Goal: Task Accomplishment & Management: Manage account settings

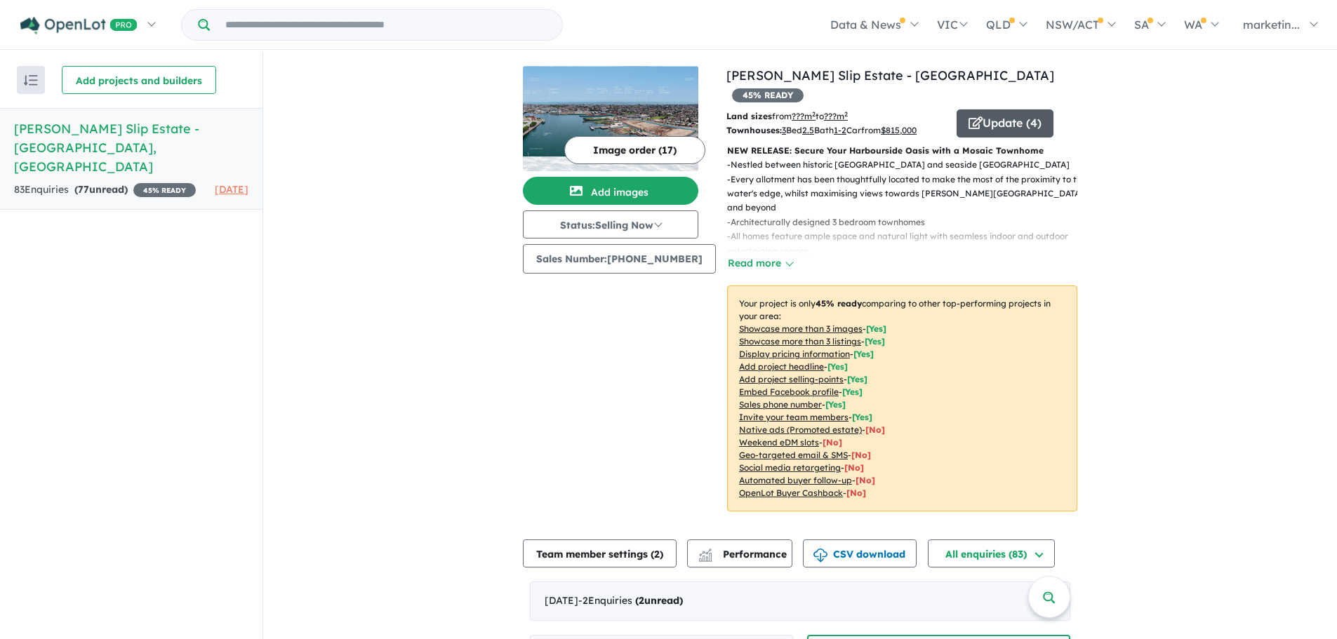
click at [977, 109] on button "Update ( 4 )" at bounding box center [1004, 123] width 97 height 28
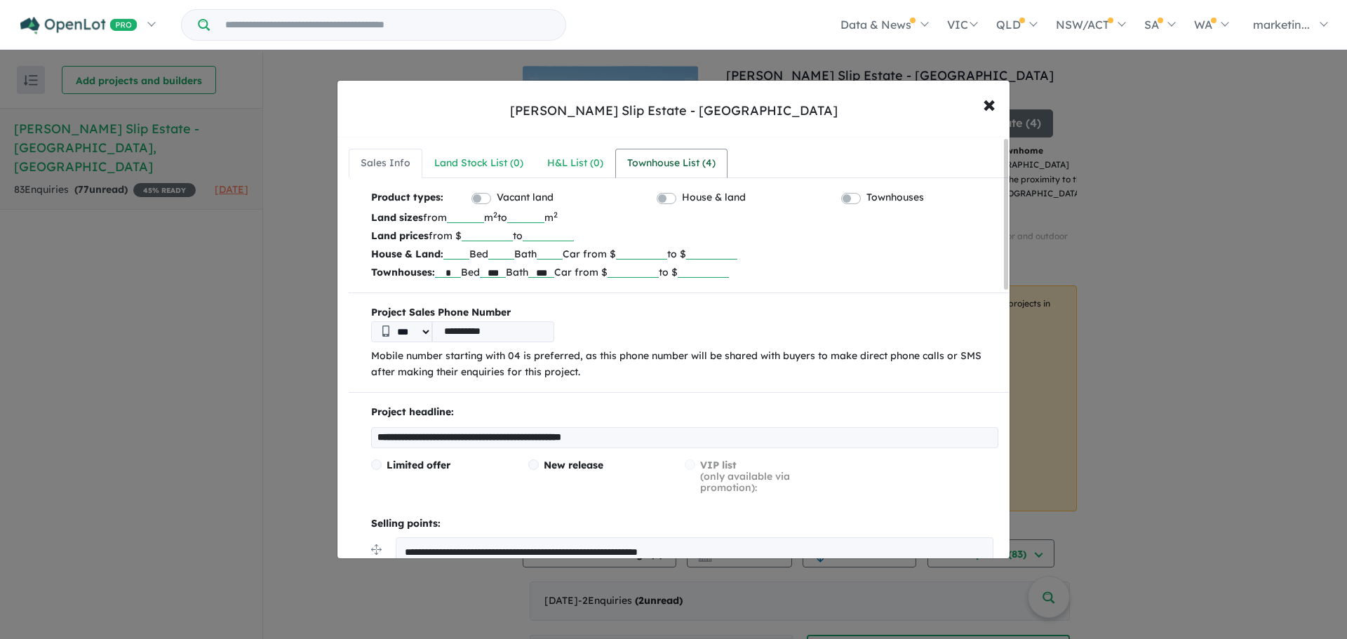
click at [682, 161] on div "Townhouse List ( 4 )" at bounding box center [671, 163] width 88 height 17
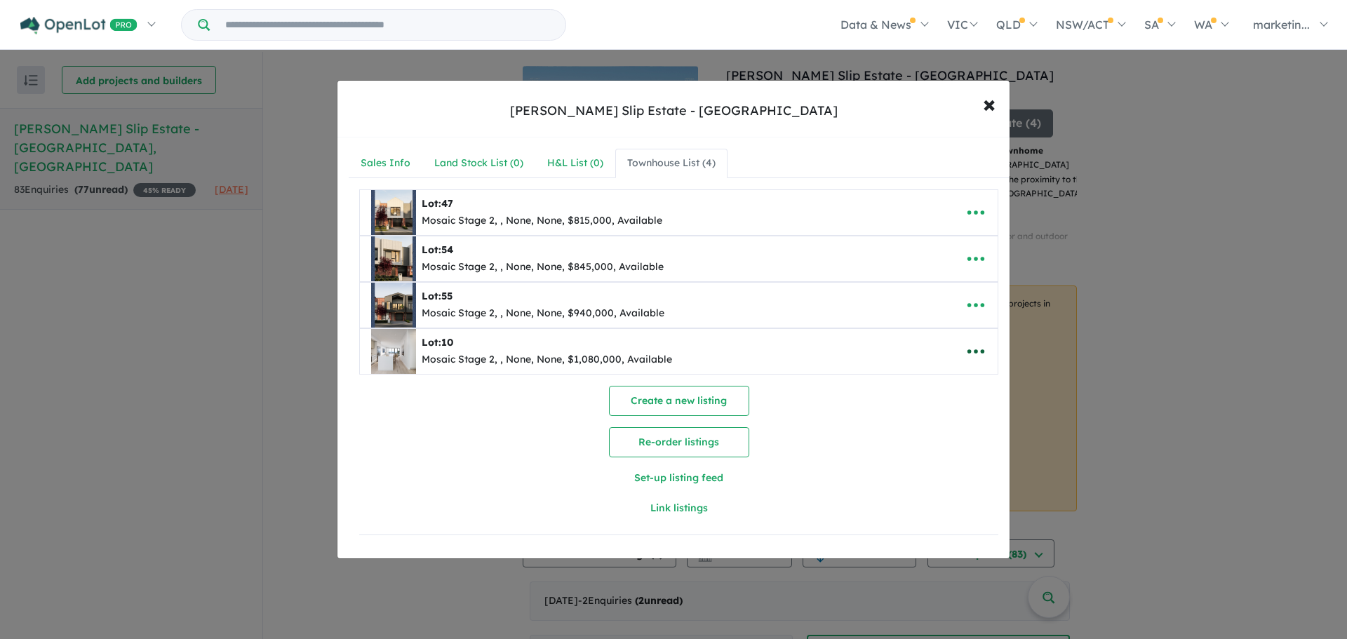
click at [961, 345] on button "button" at bounding box center [976, 351] width 44 height 32
click at [935, 377] on link "Edit" at bounding box center [945, 386] width 104 height 32
select select "**"
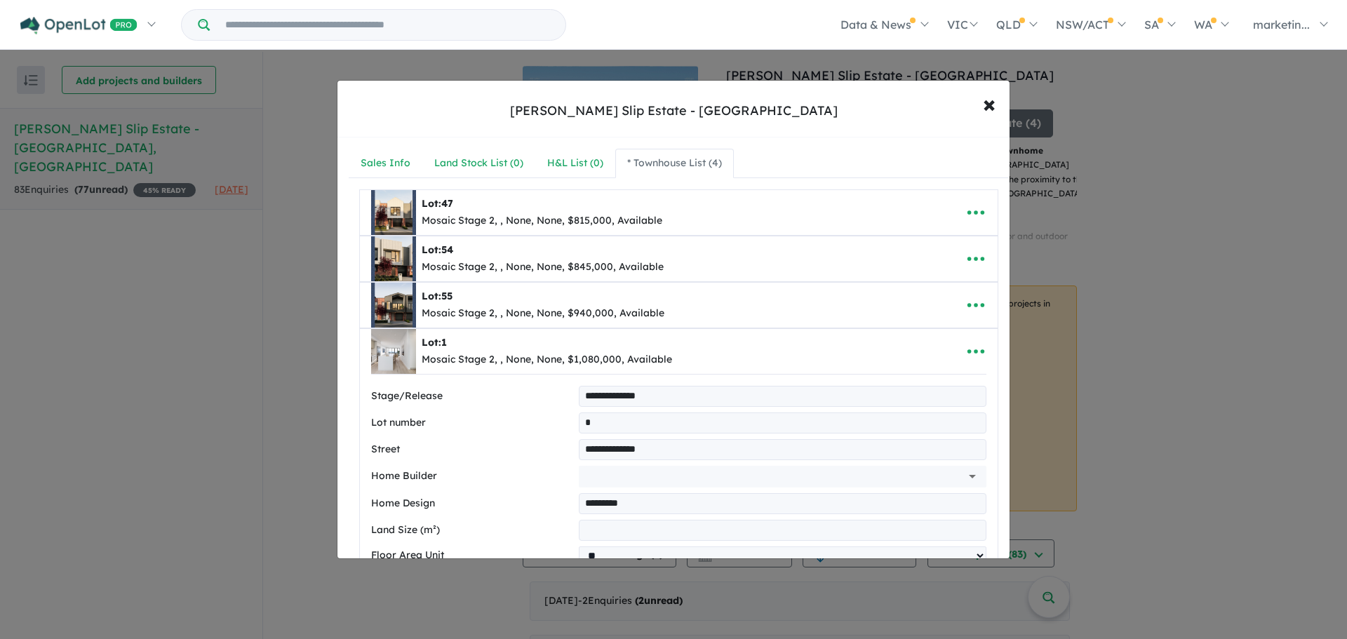
type input "**"
click at [1005, 408] on div at bounding box center [1006, 348] width 4 height 418
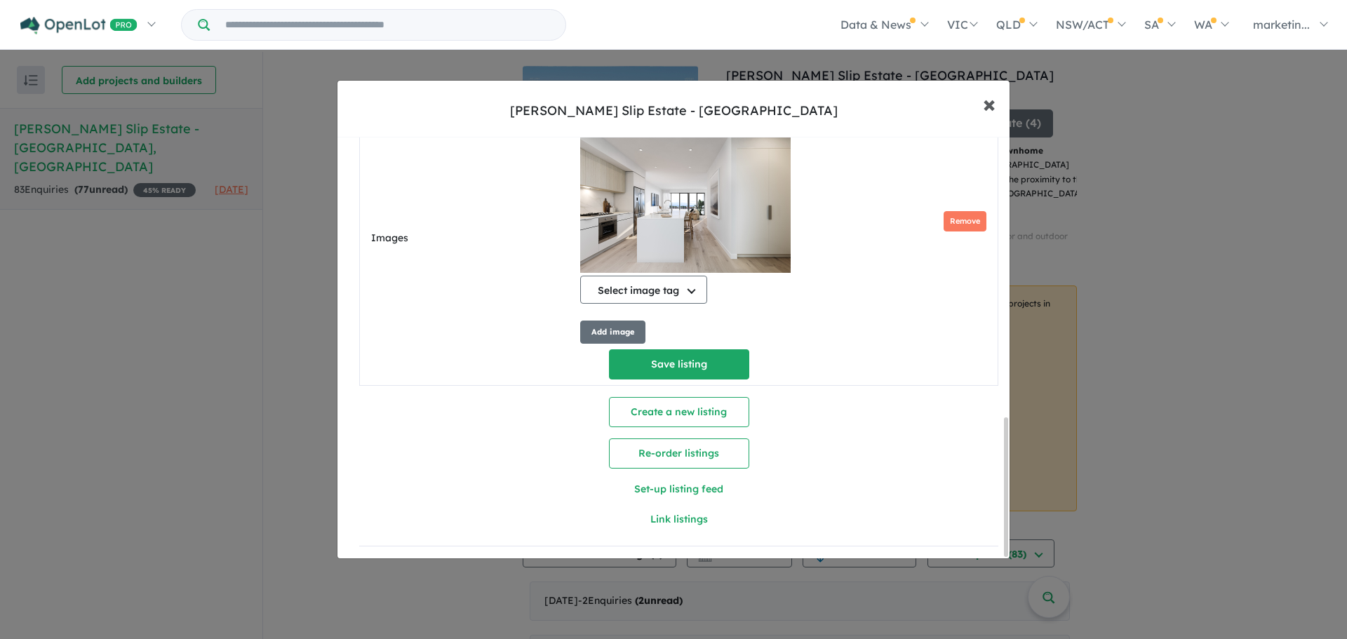
click at [987, 113] on span "×" at bounding box center [989, 103] width 13 height 30
select select "**"
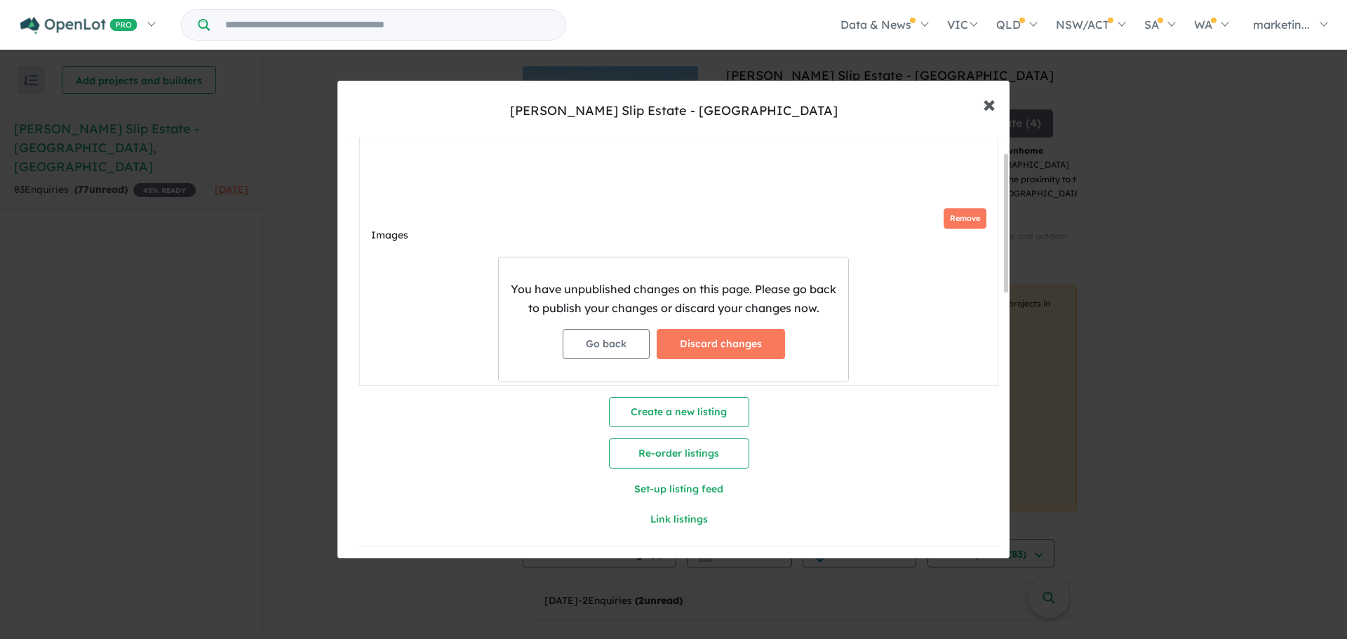
scroll to position [46, 0]
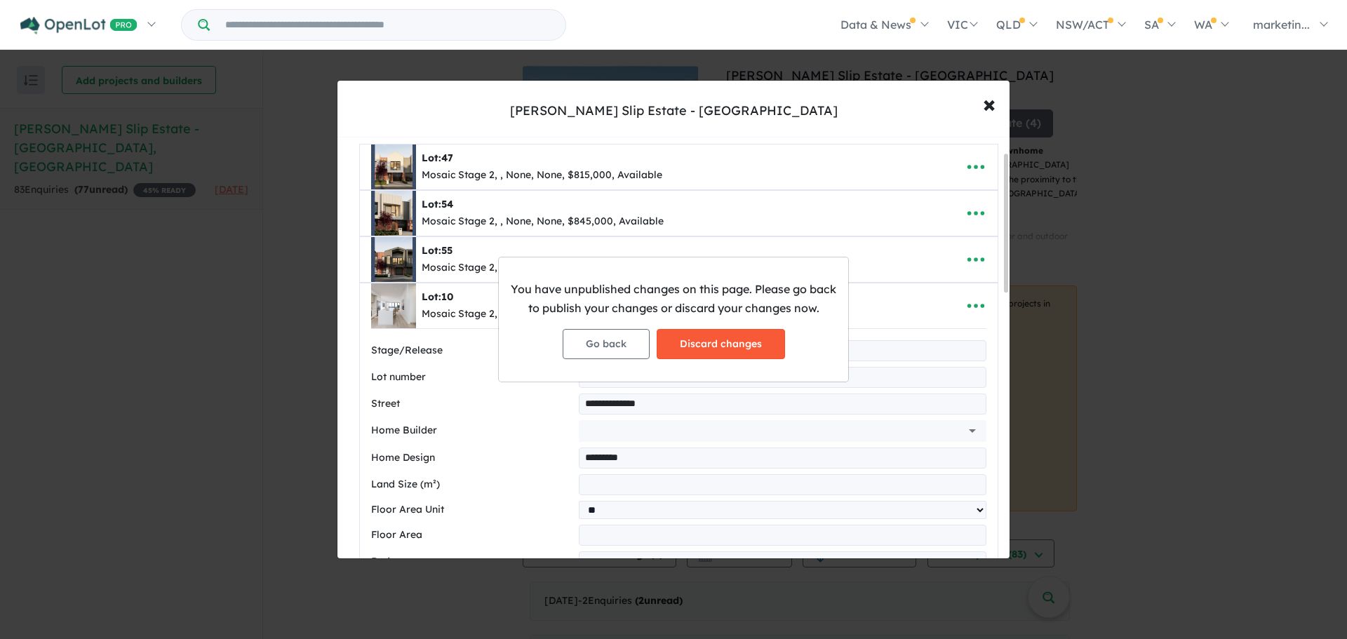
click at [700, 342] on button "Discard changes" at bounding box center [721, 344] width 128 height 30
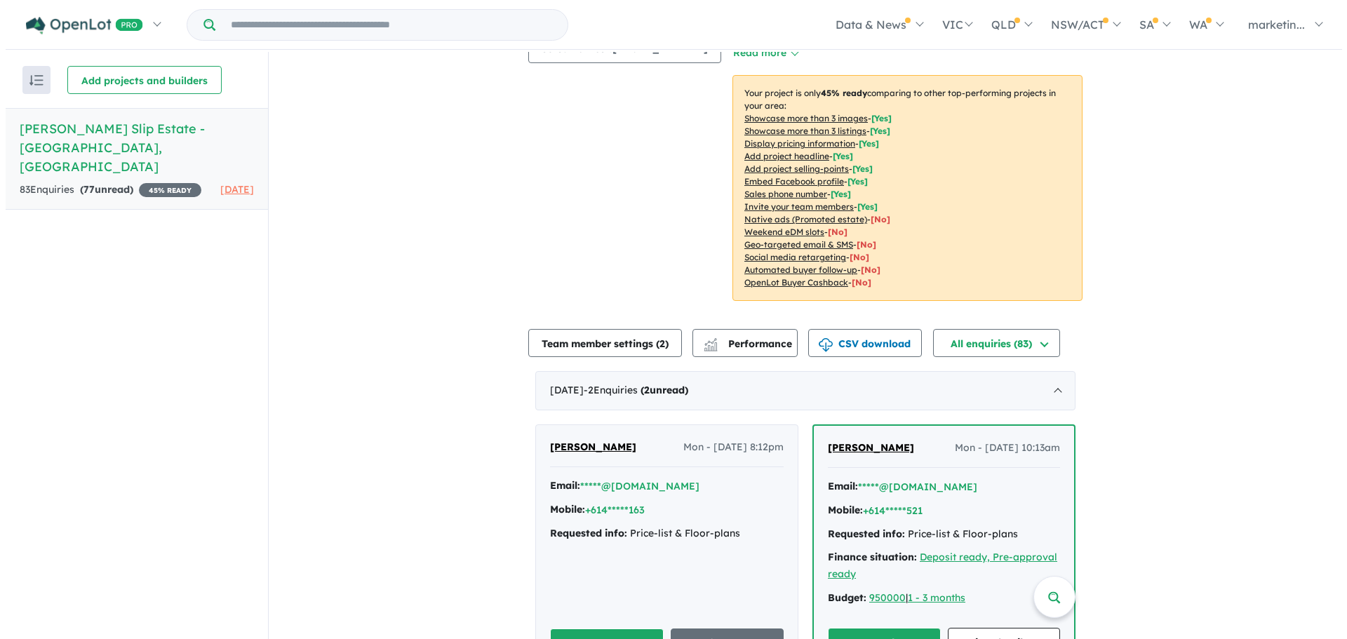
scroll to position [0, 0]
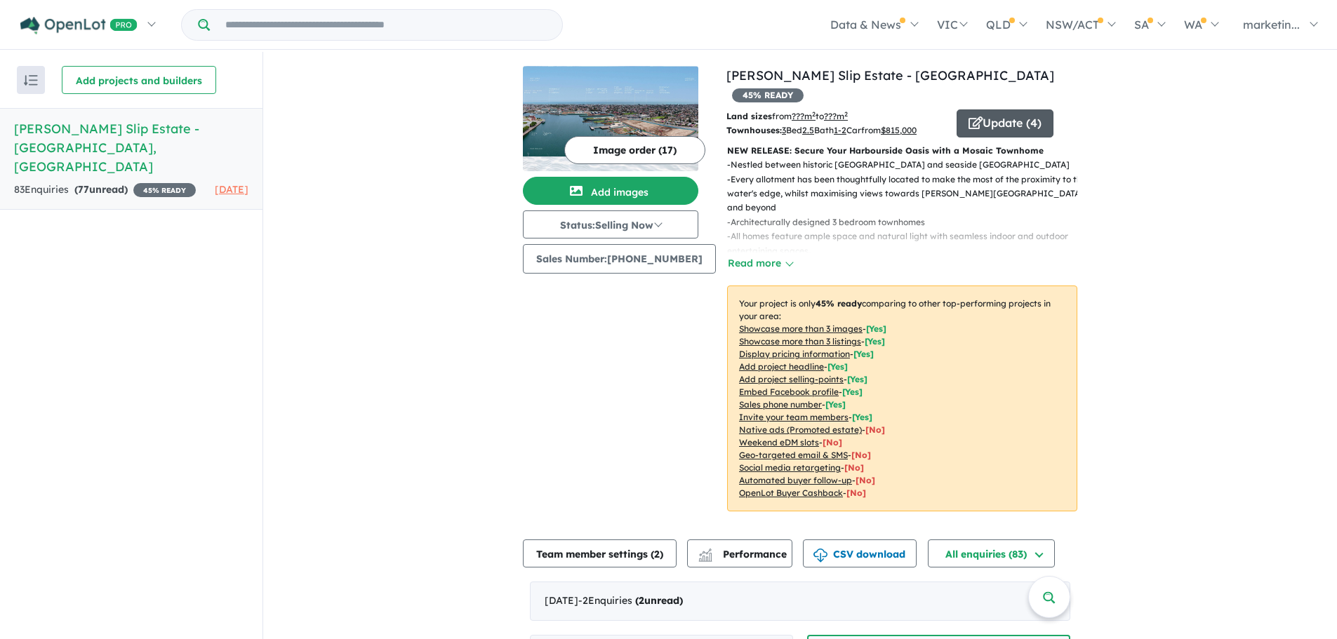
click at [1027, 109] on button "Update ( 4 )" at bounding box center [1004, 123] width 97 height 28
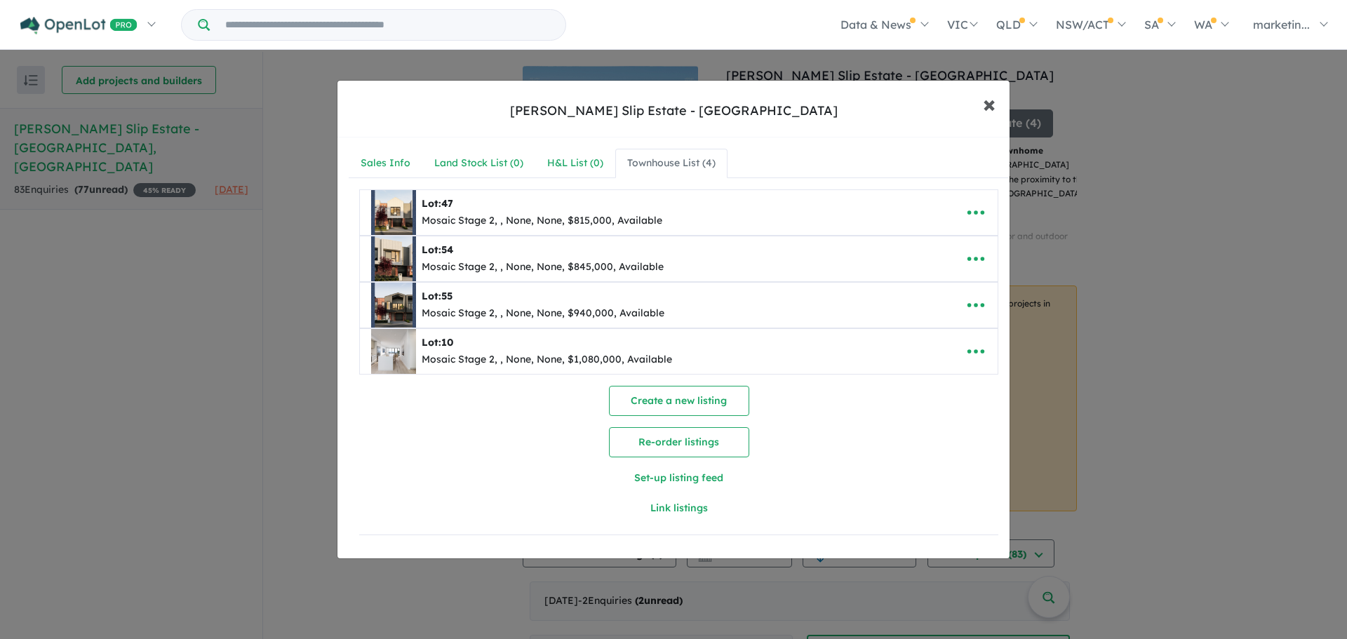
click at [988, 108] on span "×" at bounding box center [989, 103] width 13 height 30
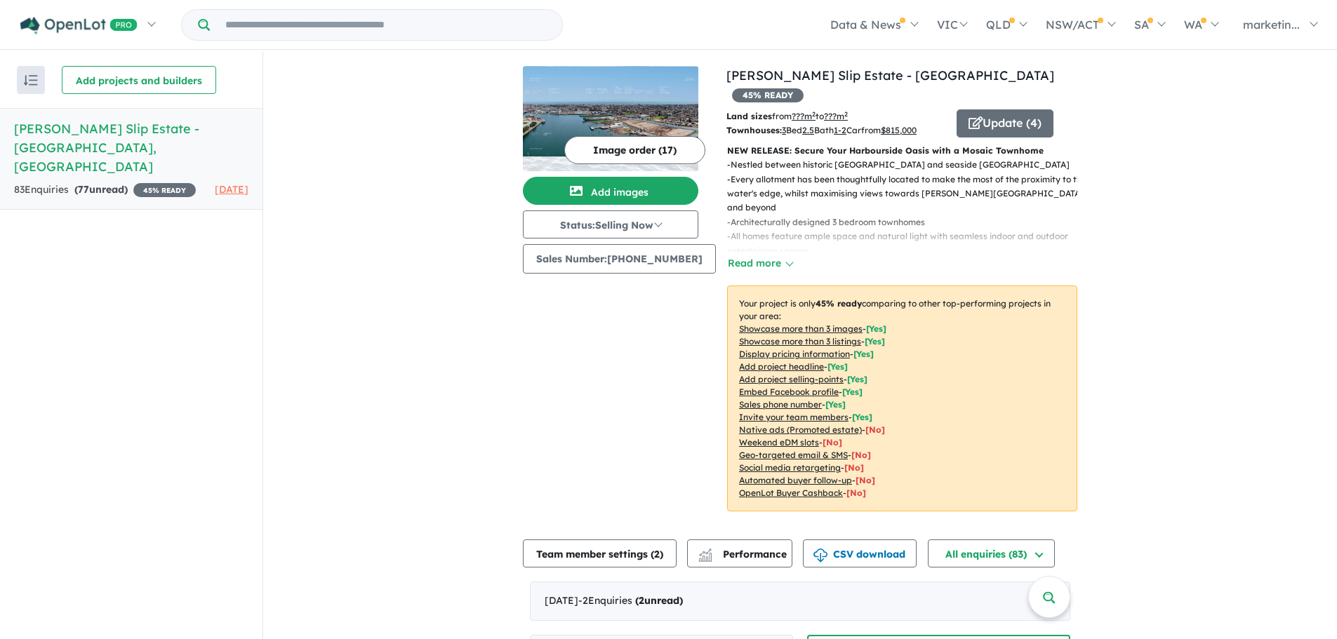
click at [673, 149] on button "Image order ( 17 )" at bounding box center [634, 150] width 141 height 28
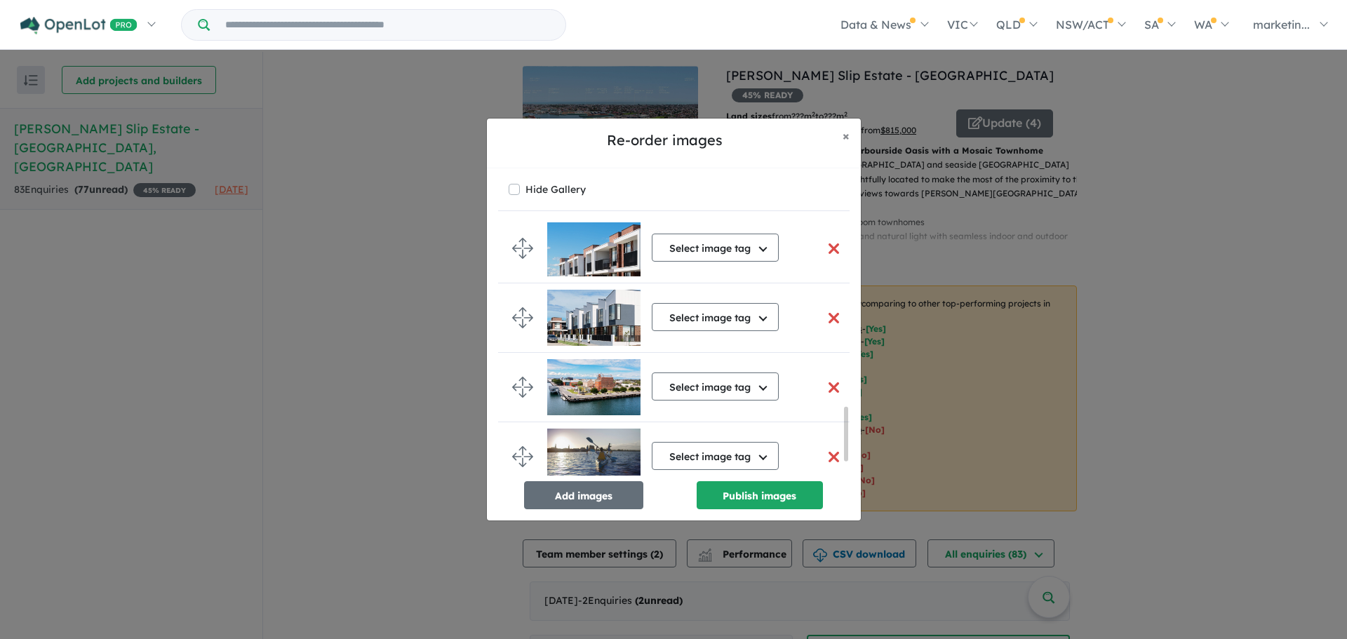
scroll to position [922, 0]
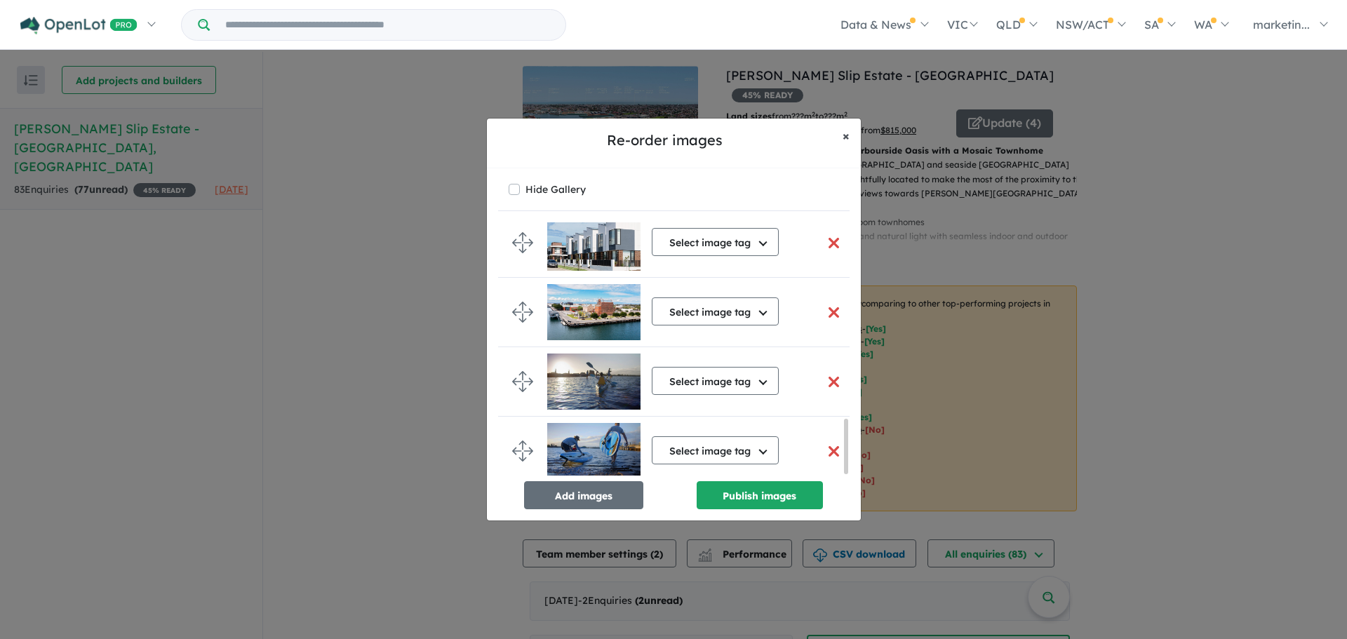
click at [843, 140] on span "×" at bounding box center [846, 136] width 7 height 16
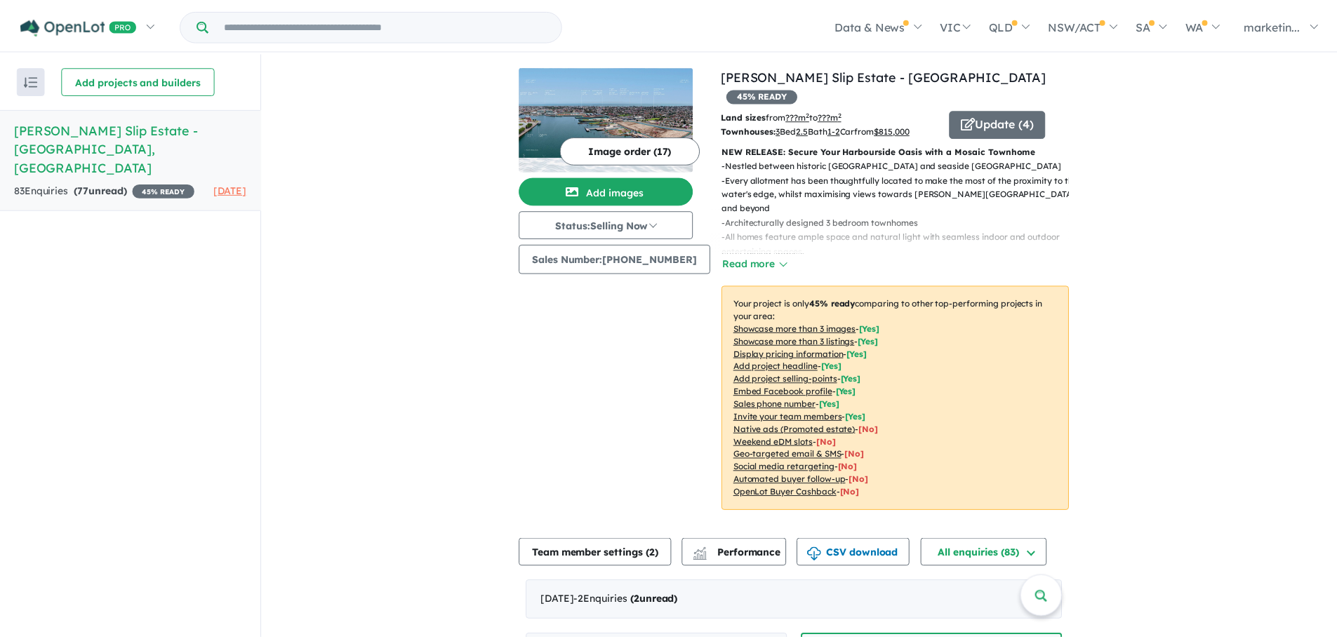
scroll to position [0, 0]
